Goal: Task Accomplishment & Management: Manage account settings

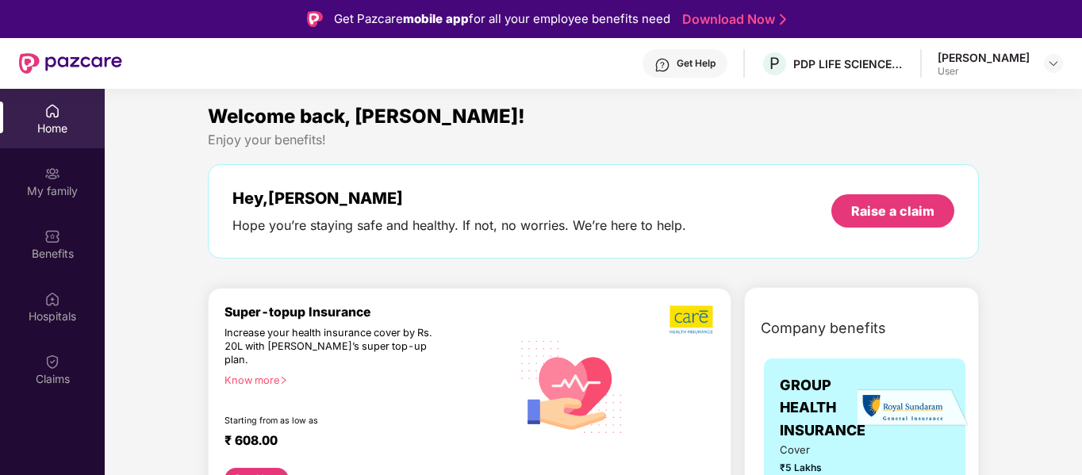
scroll to position [10, 0]
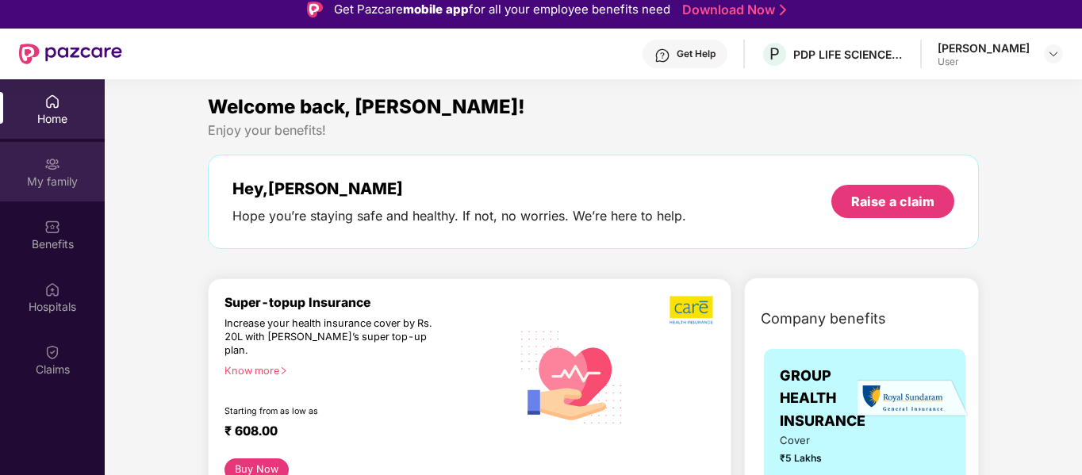
click at [49, 167] on img at bounding box center [52, 164] width 16 height 16
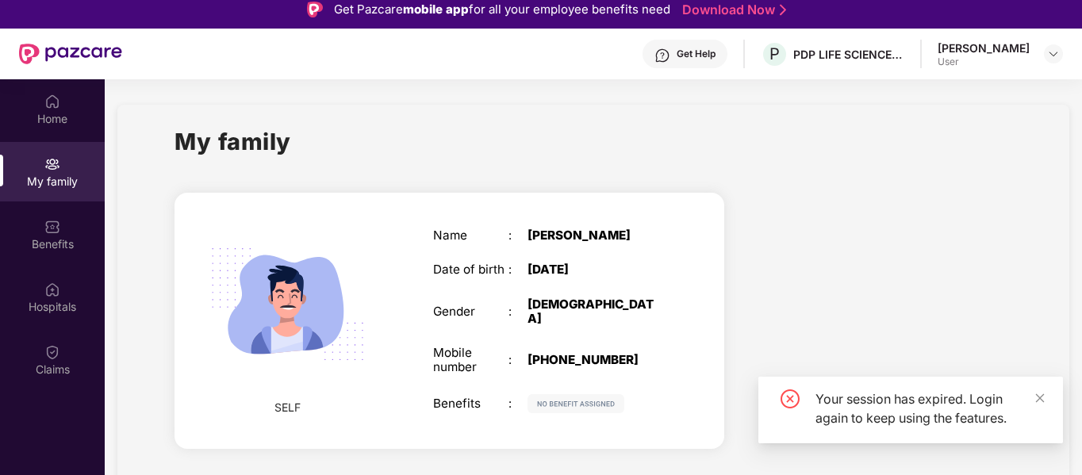
scroll to position [64, 0]
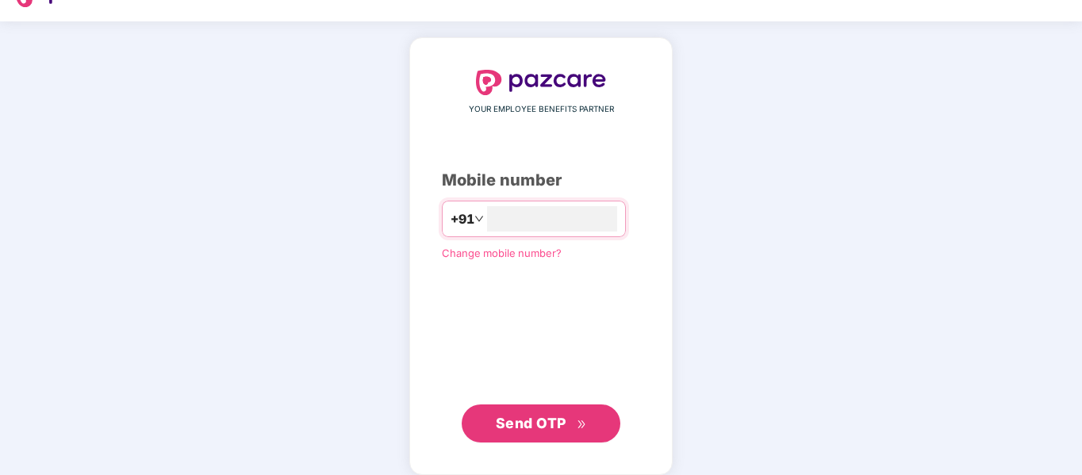
scroll to position [52, 0]
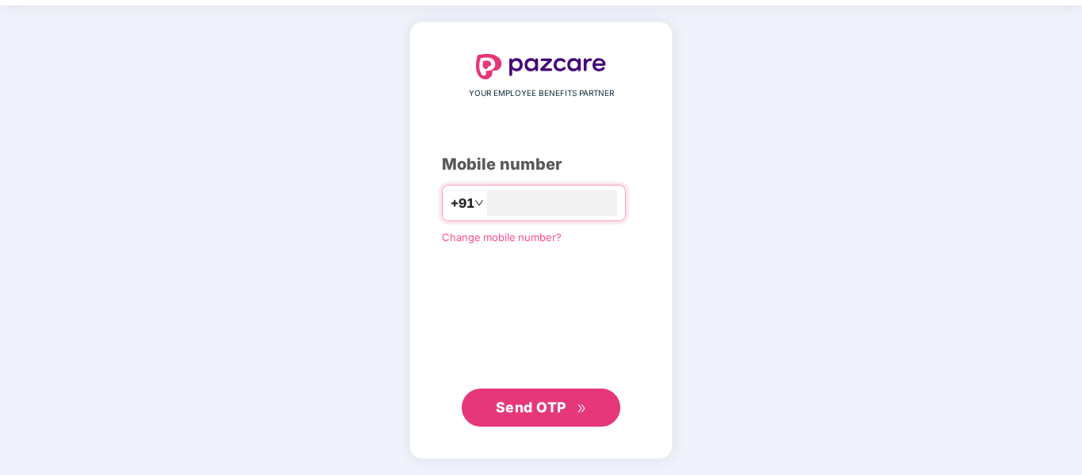
type input "**********"
click at [517, 410] on span "Send OTP" at bounding box center [531, 407] width 71 height 17
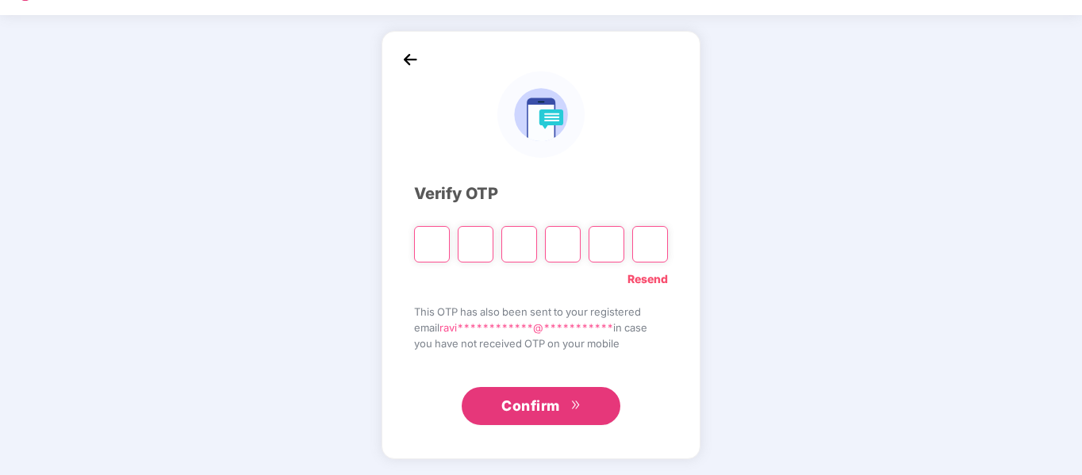
scroll to position [42, 0]
type input "*"
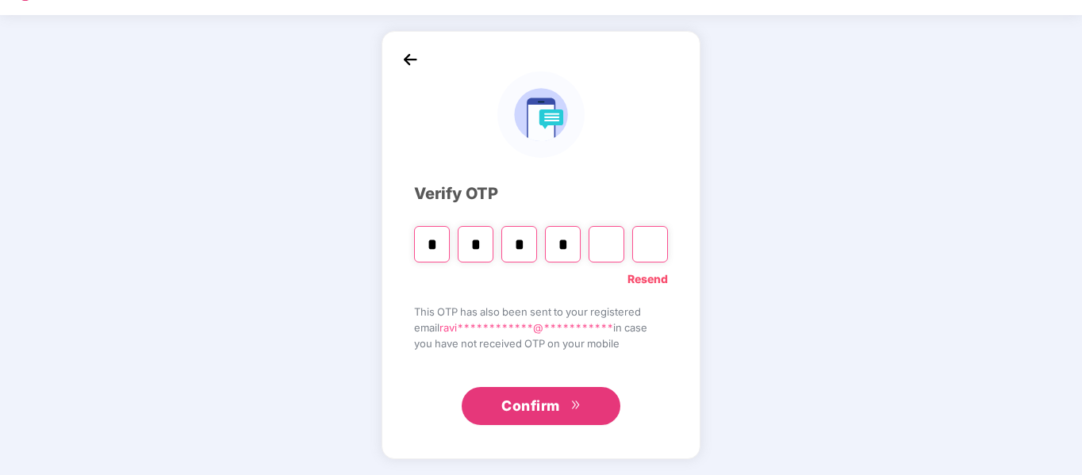
type input "*"
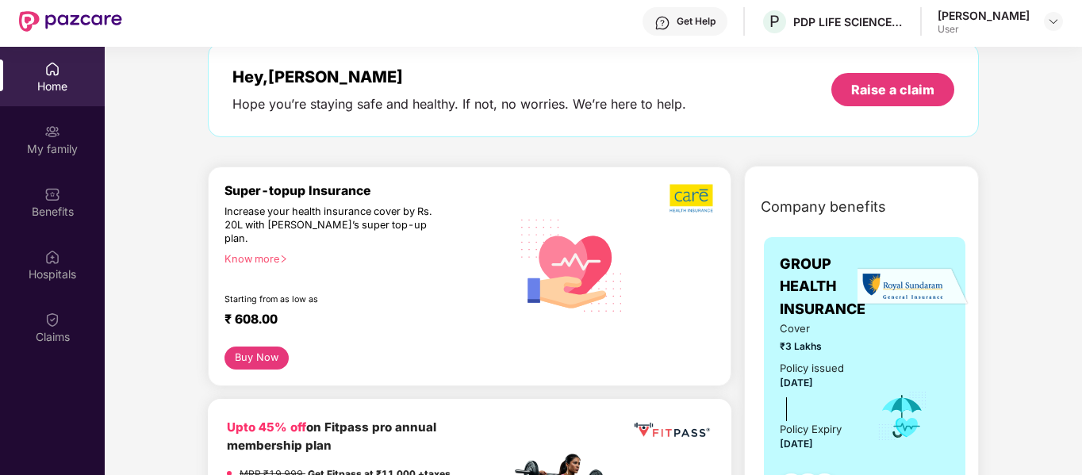
scroll to position [0, 0]
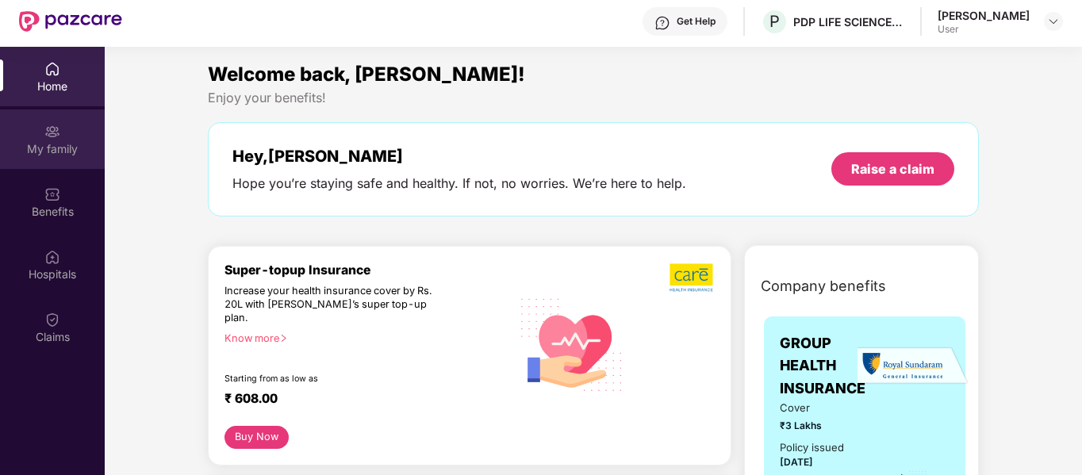
click at [41, 138] on div "My family" at bounding box center [52, 139] width 105 height 60
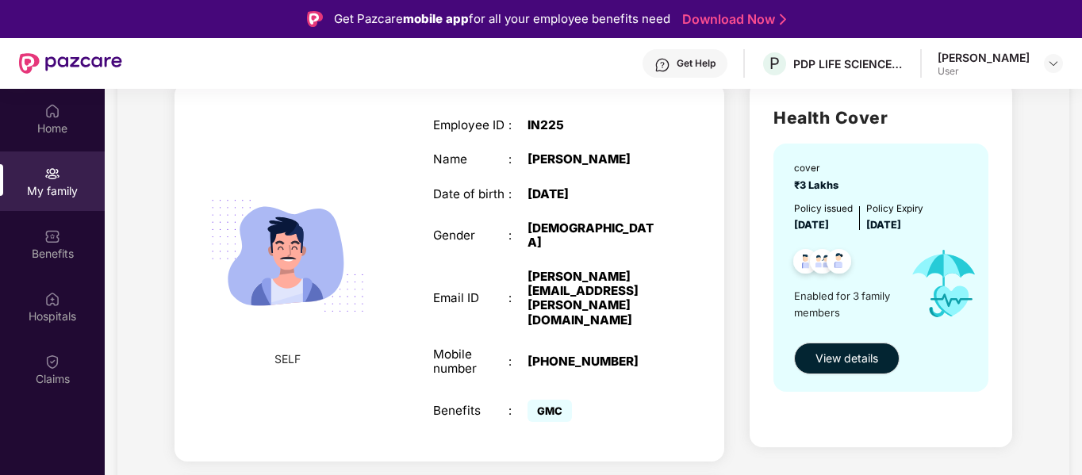
scroll to position [159, 0]
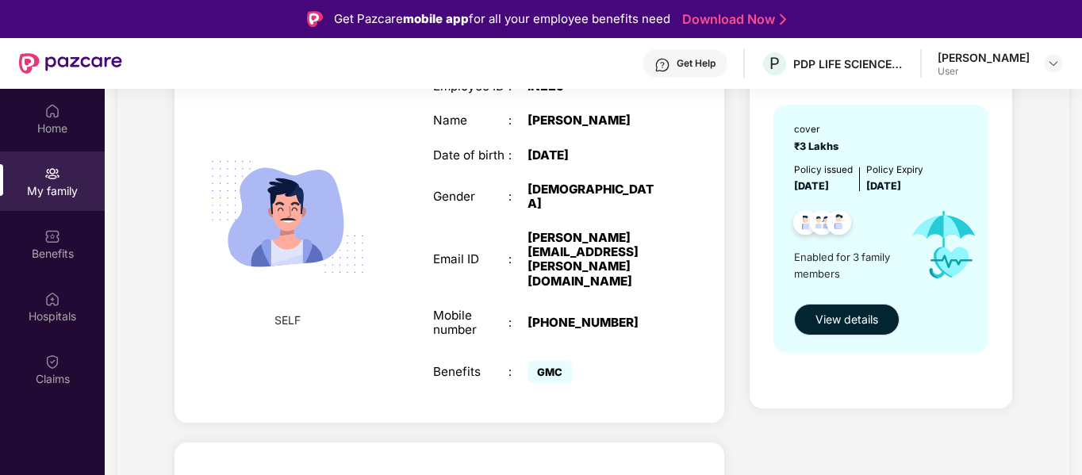
click at [840, 324] on span "View details" at bounding box center [847, 319] width 63 height 17
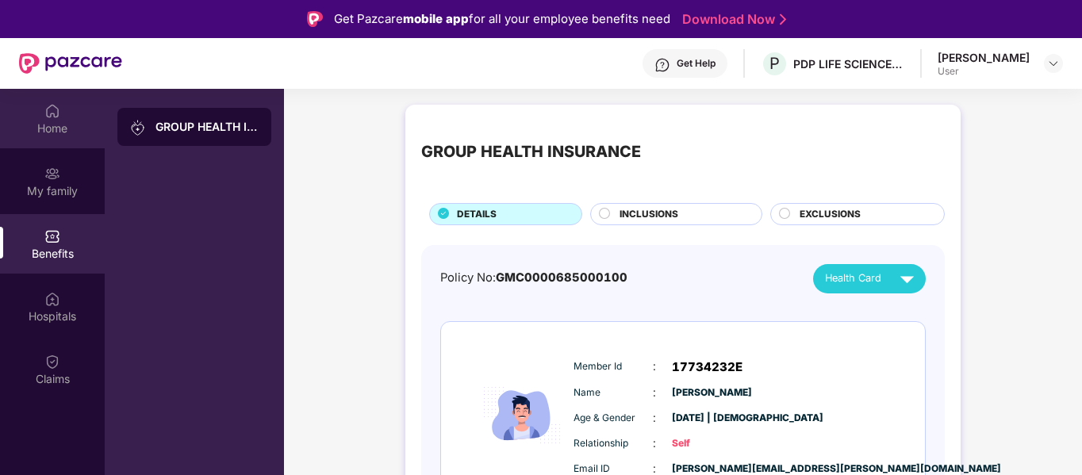
click at [50, 132] on div "Home" at bounding box center [52, 129] width 105 height 16
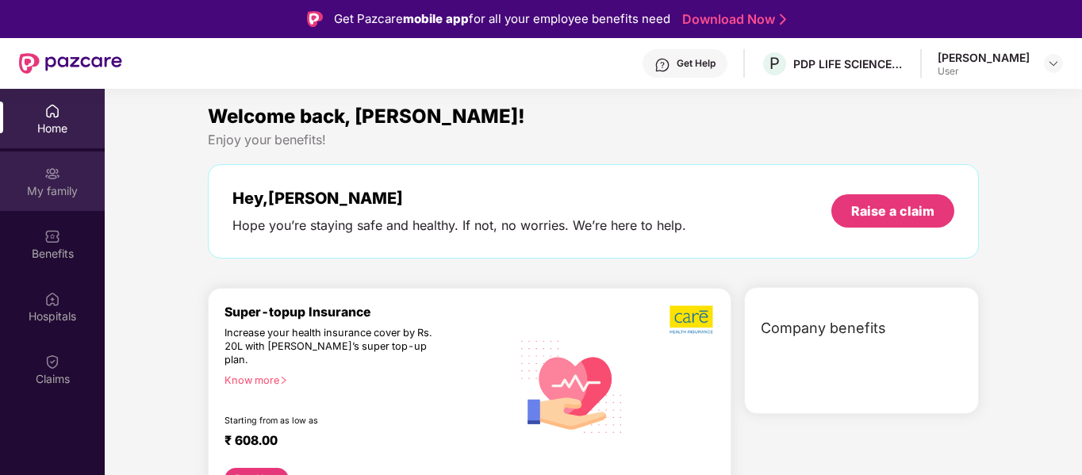
click at [53, 184] on div "My family" at bounding box center [52, 191] width 105 height 16
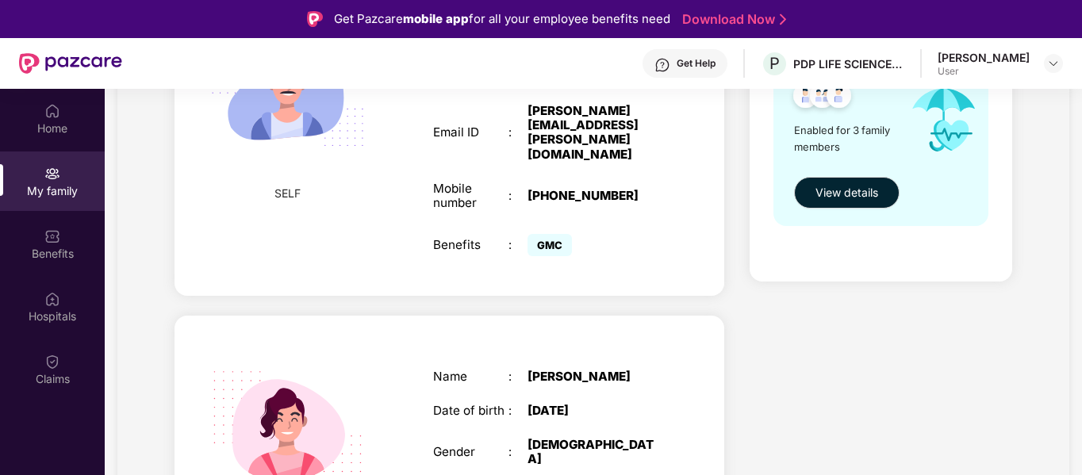
scroll to position [317, 0]
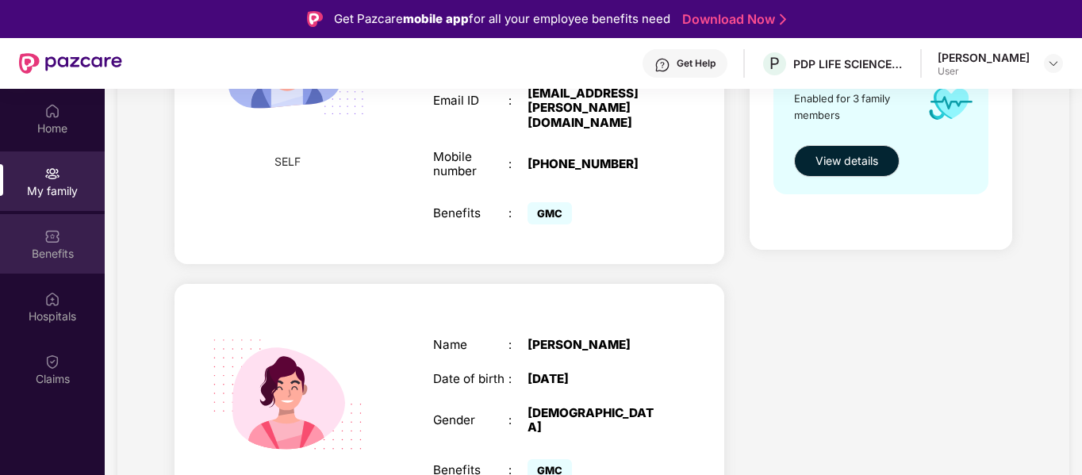
click at [54, 244] on img at bounding box center [52, 237] width 16 height 16
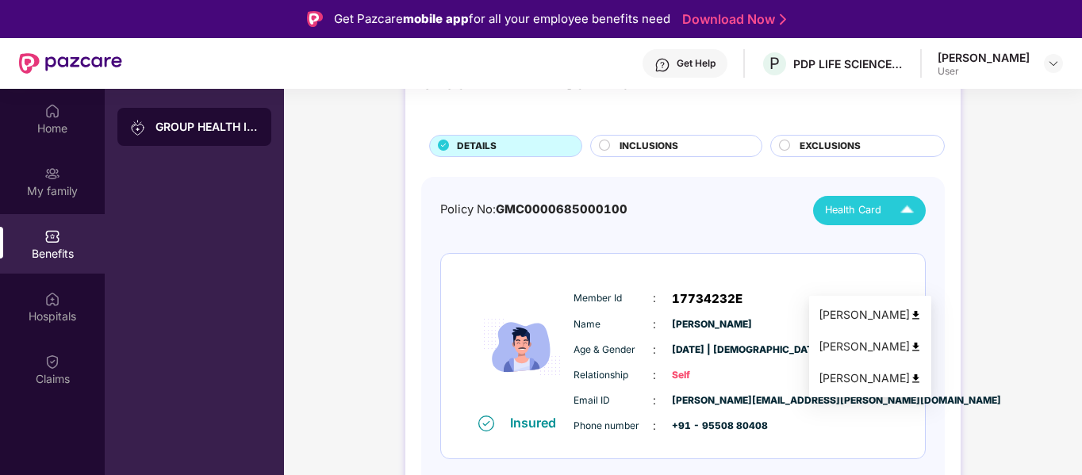
scroll to position [159, 0]
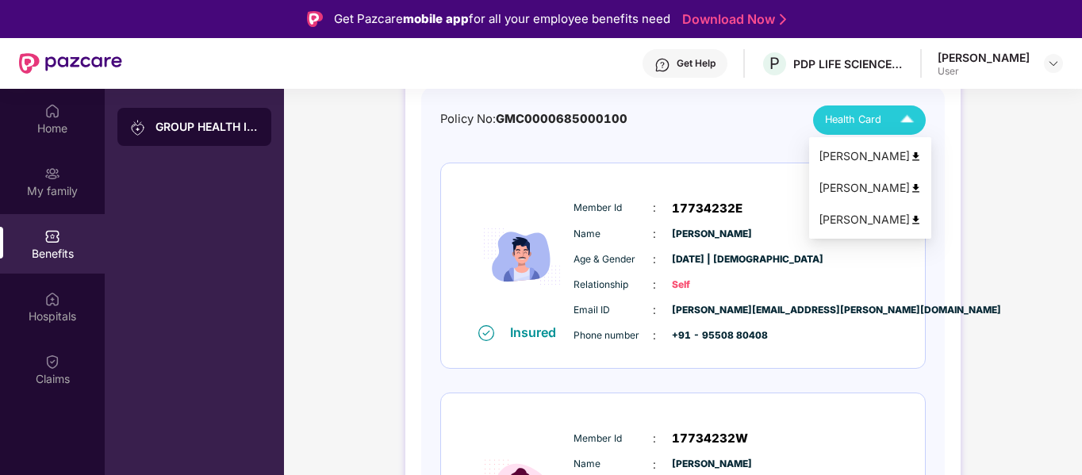
click at [852, 155] on div "[PERSON_NAME]" at bounding box center [870, 156] width 103 height 17
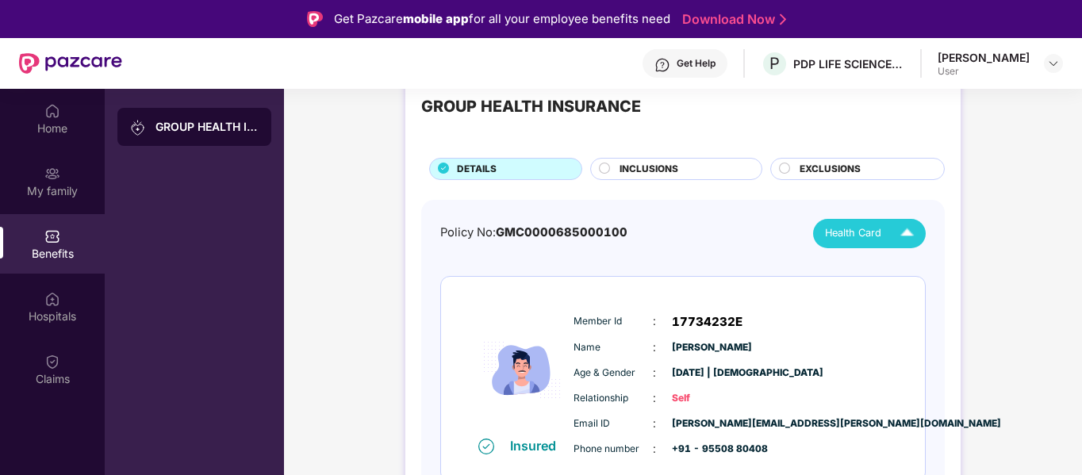
scroll to position [0, 0]
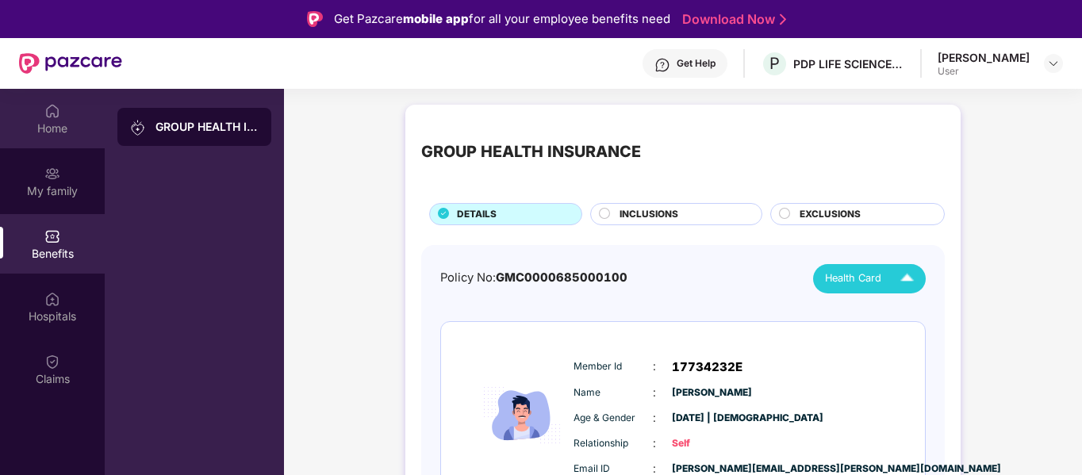
click at [60, 117] on img at bounding box center [52, 111] width 16 height 16
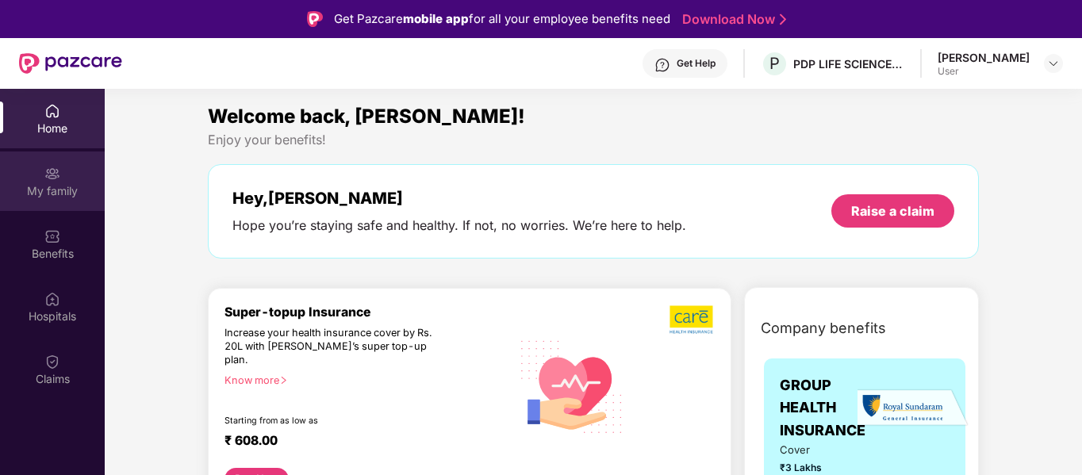
click at [51, 182] on div "My family" at bounding box center [52, 182] width 105 height 60
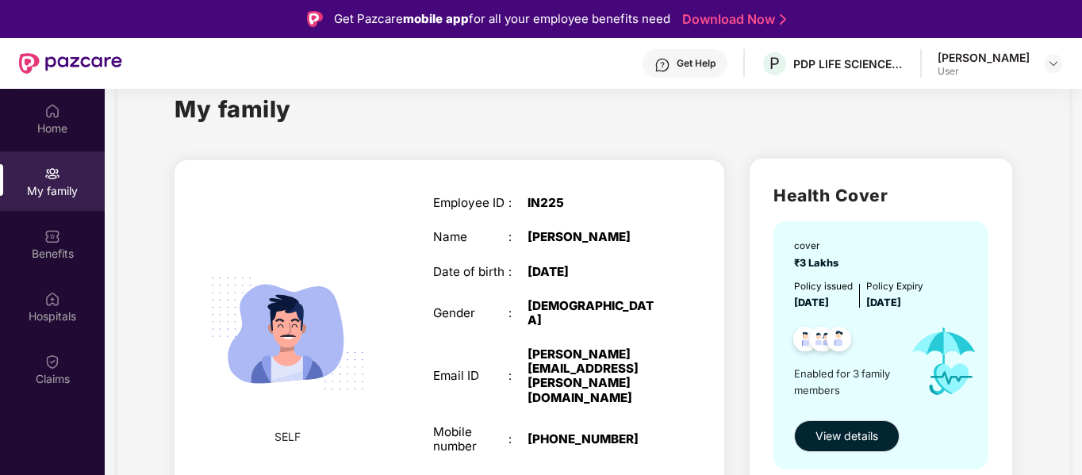
scroll to position [79, 0]
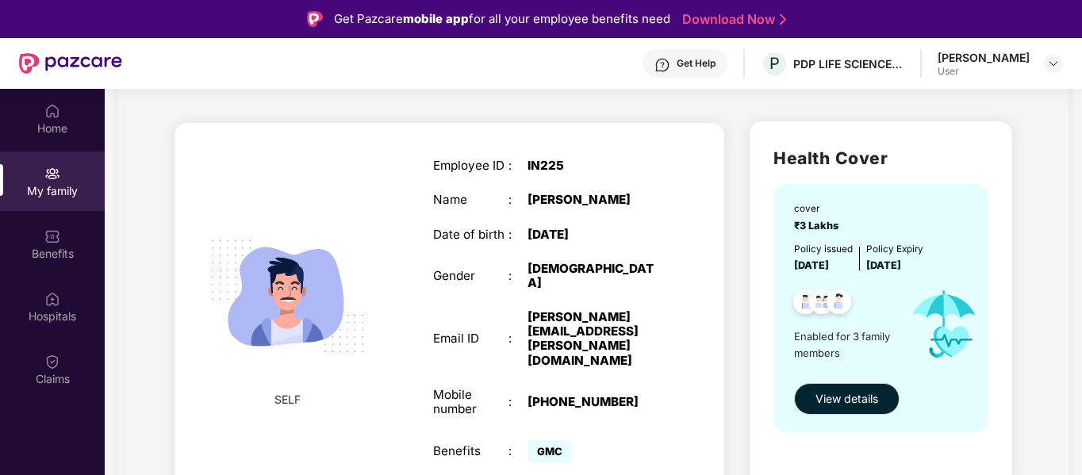
click at [955, 68] on div "User" at bounding box center [984, 71] width 92 height 13
click at [1051, 63] on img at bounding box center [1053, 63] width 13 height 13
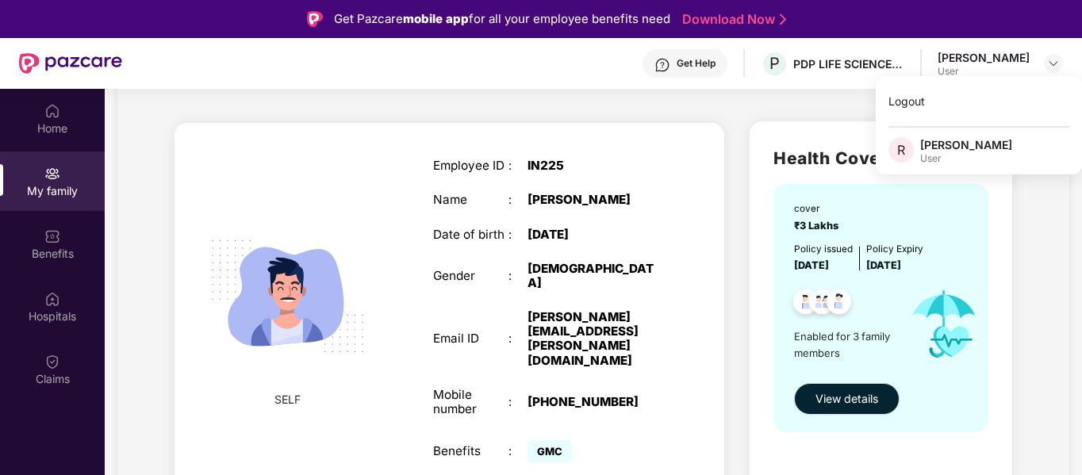
click at [939, 156] on div "User" at bounding box center [966, 158] width 92 height 13
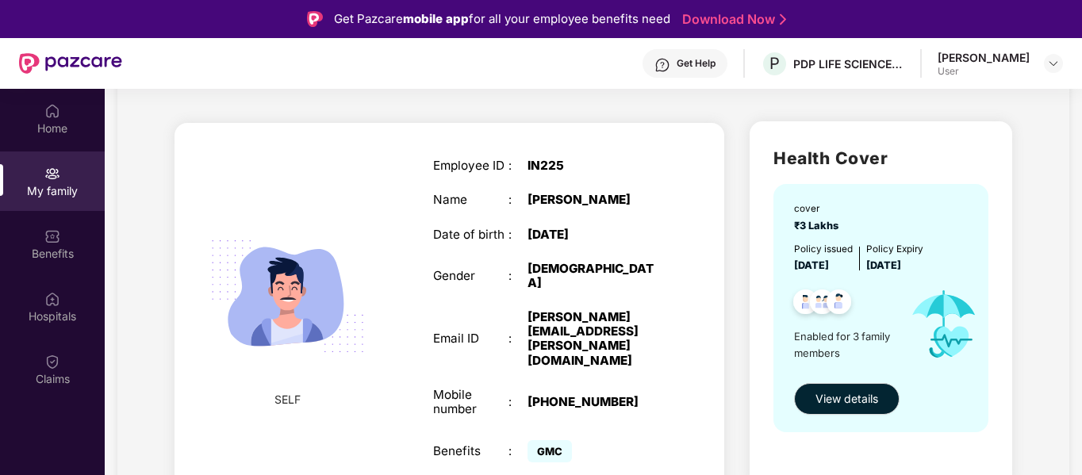
click at [999, 54] on div "[PERSON_NAME]" at bounding box center [984, 57] width 92 height 15
click at [1052, 65] on img at bounding box center [1053, 63] width 13 height 13
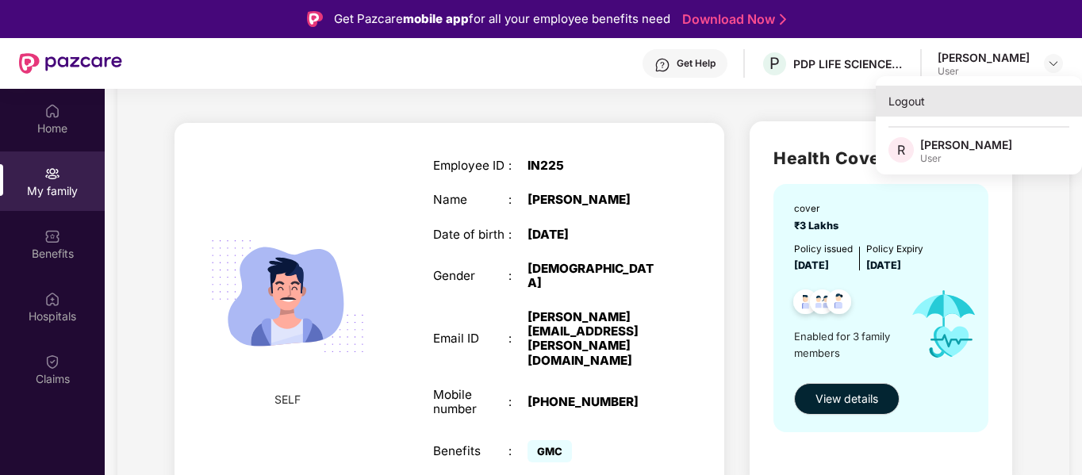
click at [906, 105] on div "Logout" at bounding box center [979, 101] width 206 height 31
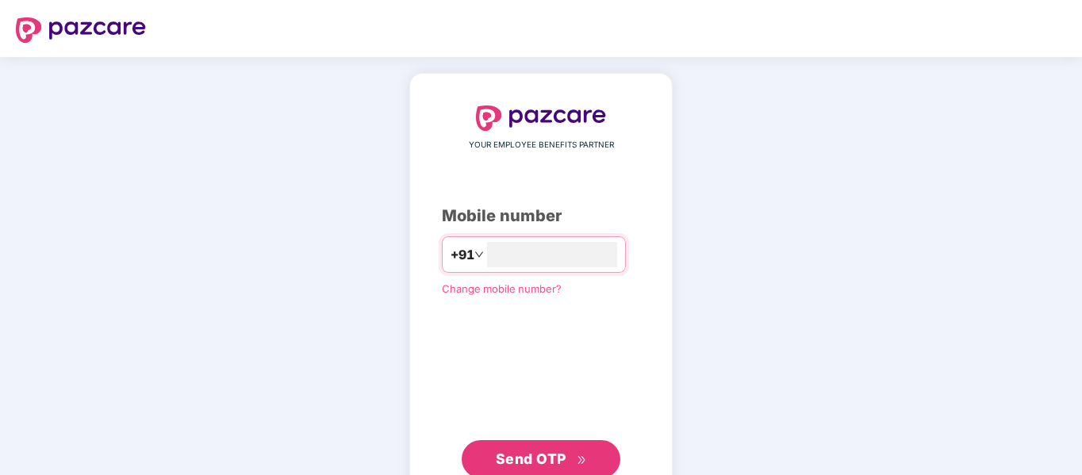
click at [534, 458] on span "Send OTP" at bounding box center [531, 459] width 71 height 17
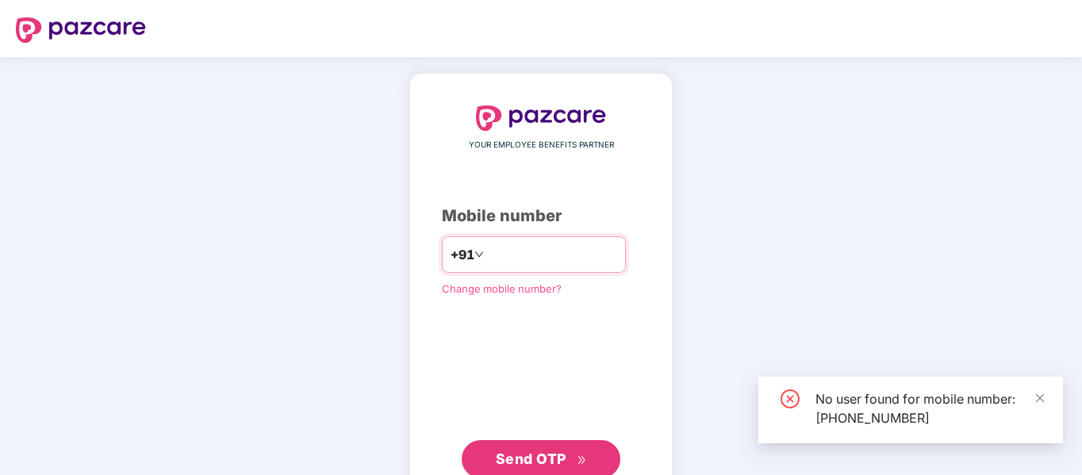
drag, startPoint x: 562, startPoint y: 255, endPoint x: 536, endPoint y: 255, distance: 26.2
click at [463, 251] on div "**********" at bounding box center [534, 254] width 184 height 36
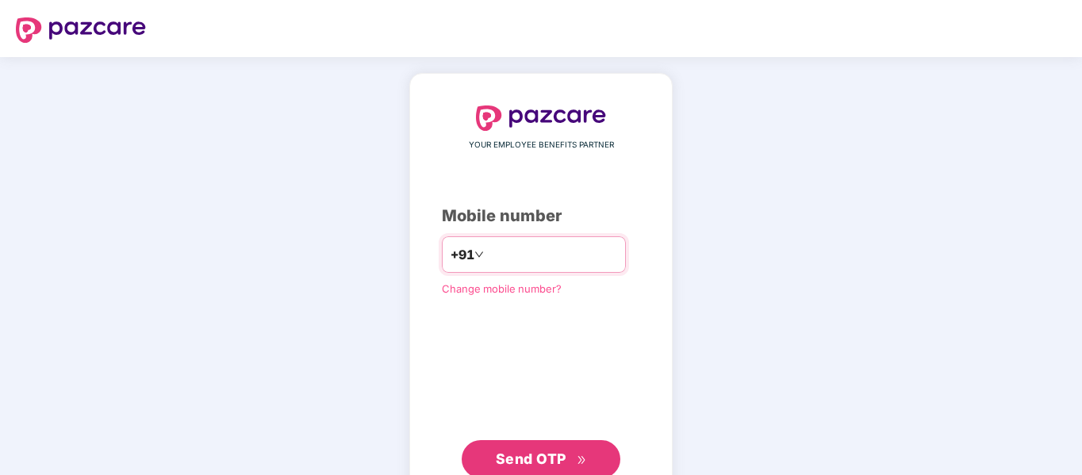
click at [553, 256] on input "**********" at bounding box center [552, 254] width 130 height 25
type input "*"
click at [535, 457] on span "Send OTP" at bounding box center [531, 459] width 71 height 17
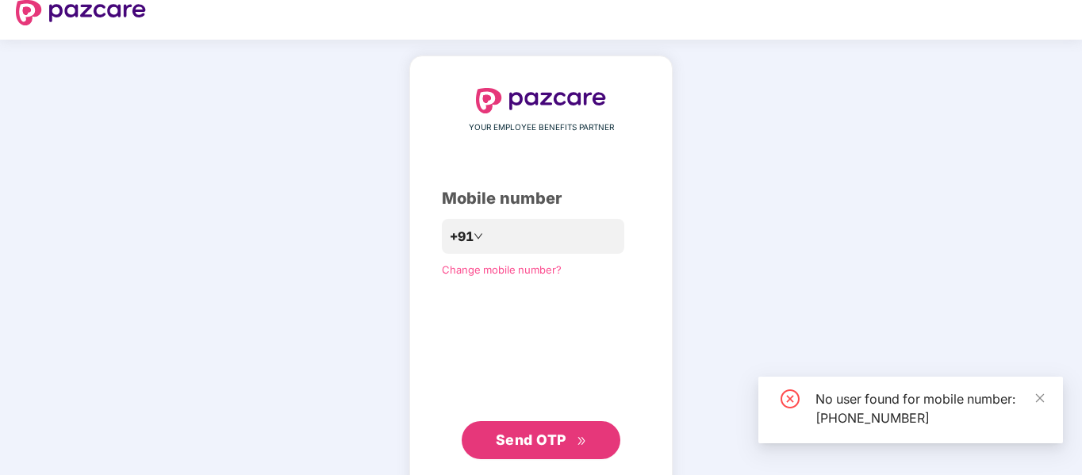
scroll to position [0, 0]
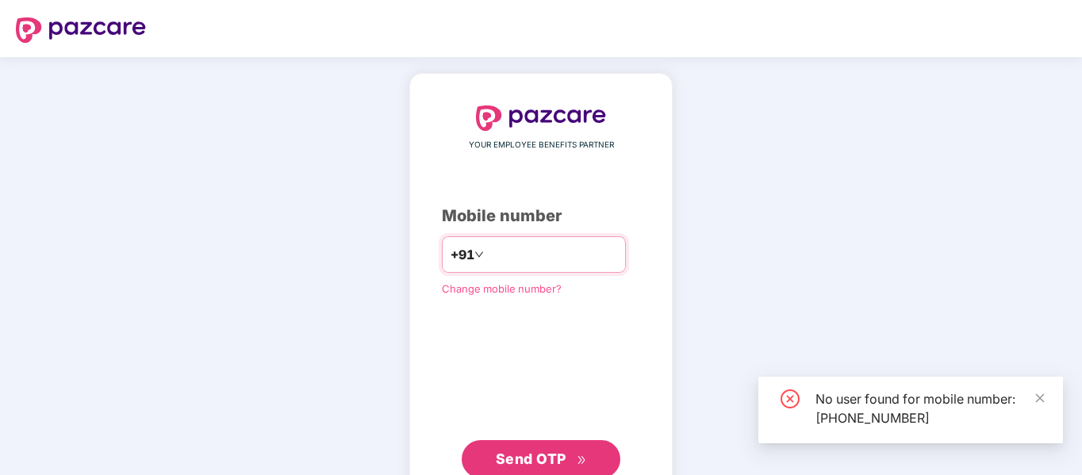
drag, startPoint x: 563, startPoint y: 249, endPoint x: 366, endPoint y: 257, distance: 197.7
click at [366, 257] on div "**********" at bounding box center [541, 292] width 1082 height 470
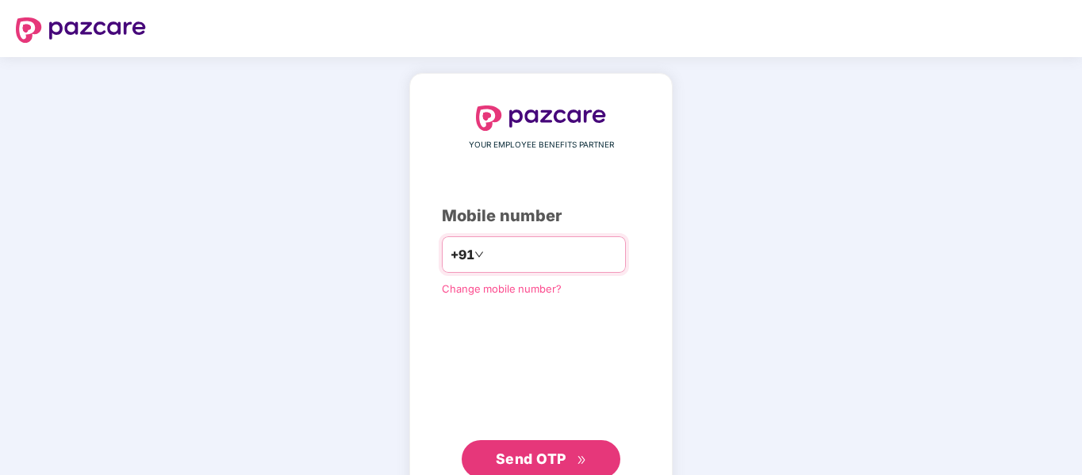
click at [570, 262] on input "**********" at bounding box center [552, 254] width 130 height 25
type input "*"
click at [532, 454] on span "Send OTP" at bounding box center [531, 459] width 71 height 17
drag, startPoint x: 570, startPoint y: 249, endPoint x: 456, endPoint y: 251, distance: 113.5
click at [455, 251] on div "**********" at bounding box center [534, 254] width 184 height 36
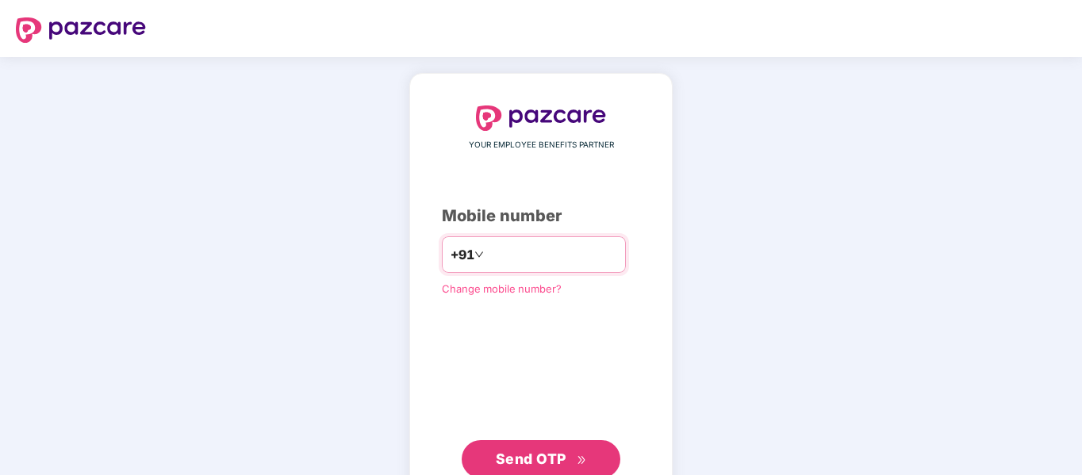
click at [565, 250] on input "**********" at bounding box center [552, 254] width 130 height 25
type input "*"
type input "**********"
click at [526, 458] on span "Send OTP" at bounding box center [531, 459] width 71 height 17
